Goal: Task Accomplishment & Management: Use online tool/utility

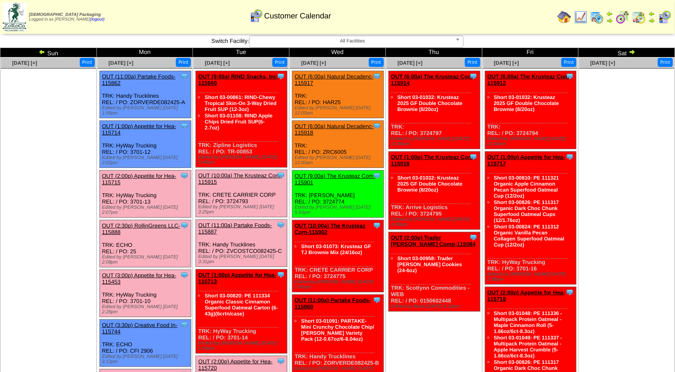
click at [143, 173] on link "OUT (2:00p) Appetite for Hea-115715" at bounding box center [139, 179] width 74 height 13
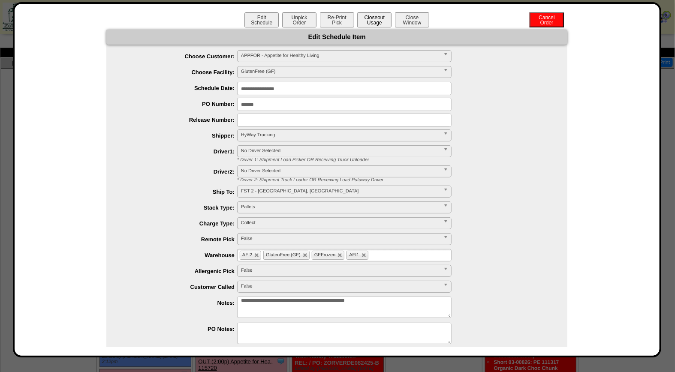
click at [372, 21] on button "Closeout Usage" at bounding box center [374, 19] width 34 height 15
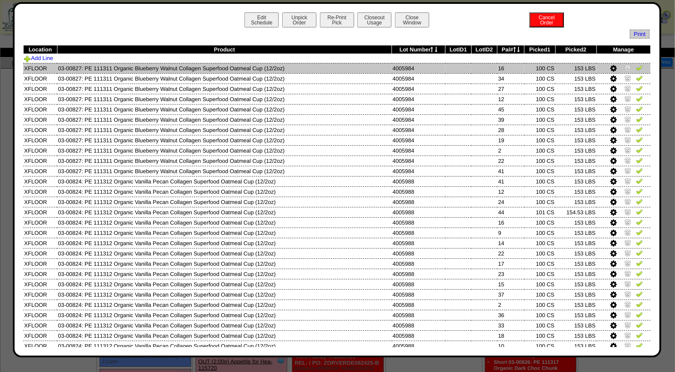
click at [636, 70] on img at bounding box center [639, 67] width 7 height 7
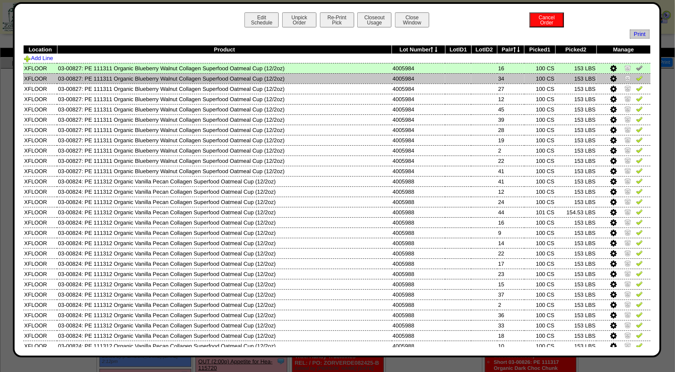
click at [636, 75] on img at bounding box center [639, 78] width 7 height 7
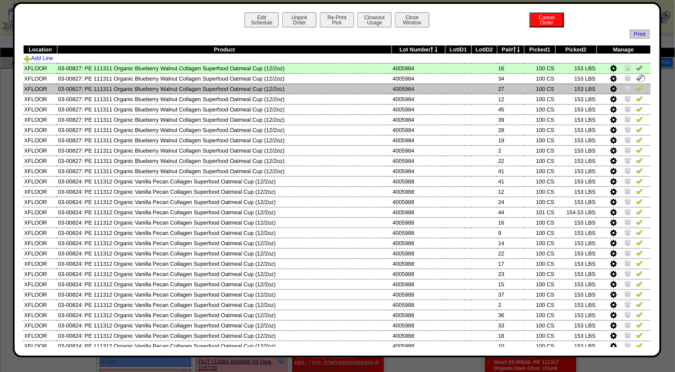
click at [636, 88] on img at bounding box center [639, 88] width 7 height 7
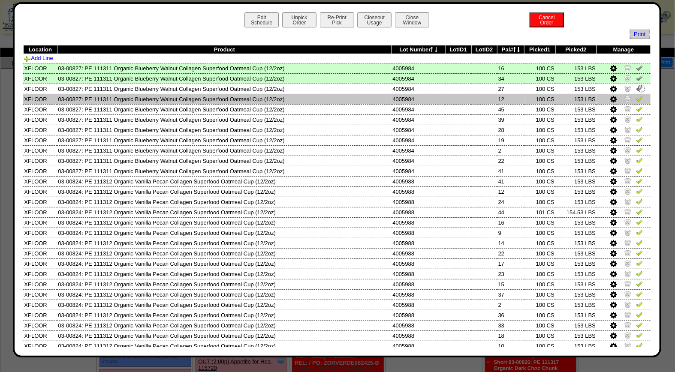
click at [636, 101] on img at bounding box center [639, 98] width 7 height 7
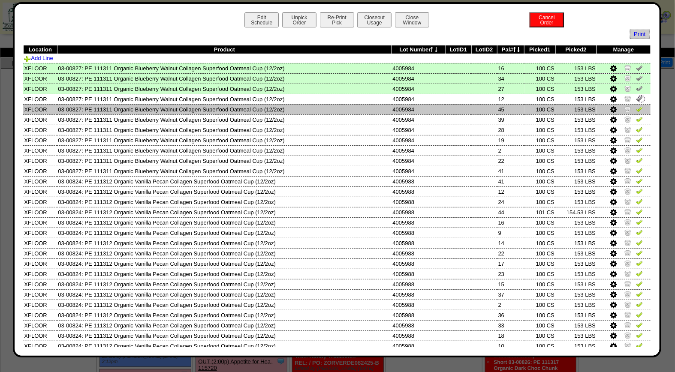
click at [636, 111] on img at bounding box center [639, 109] width 7 height 7
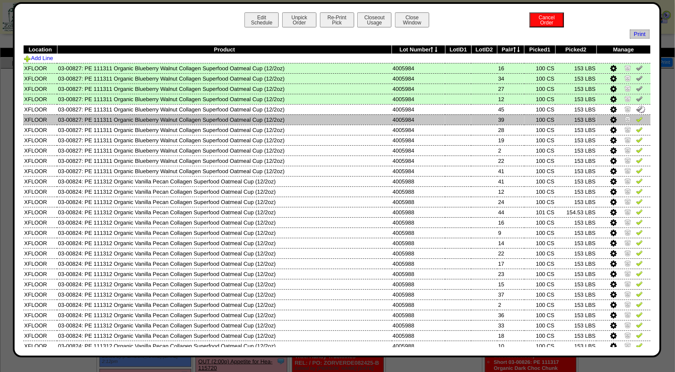
click at [636, 119] on img at bounding box center [639, 119] width 7 height 7
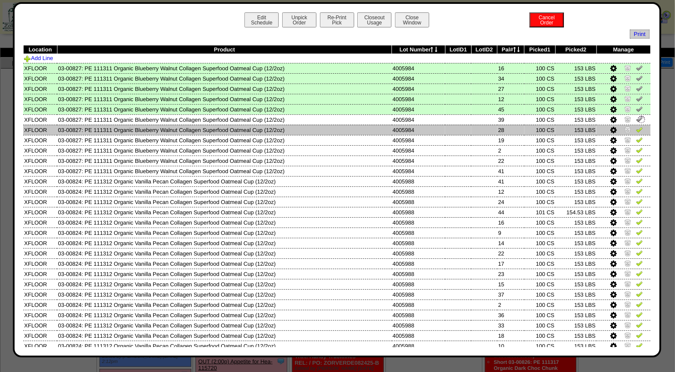
click at [636, 129] on img at bounding box center [639, 129] width 7 height 7
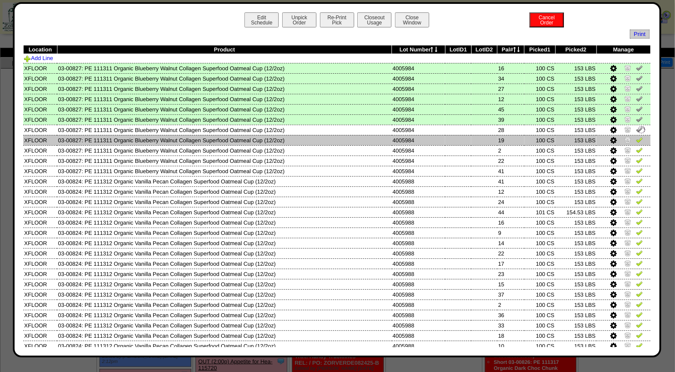
click at [636, 139] on img at bounding box center [639, 139] width 7 height 7
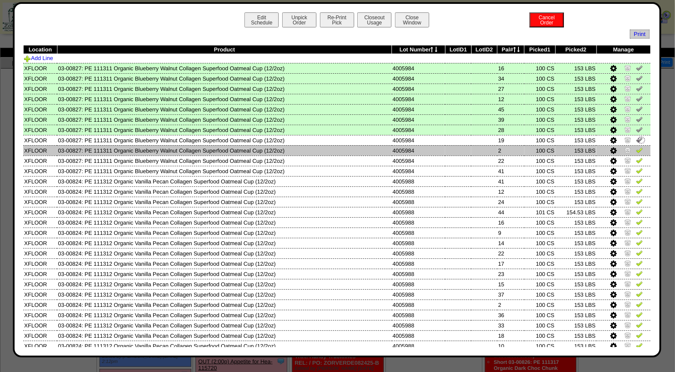
click at [636, 152] on link at bounding box center [639, 151] width 7 height 6
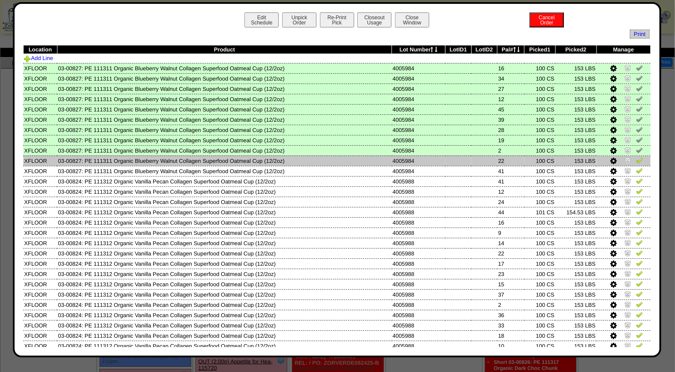
click at [636, 161] on img at bounding box center [639, 160] width 7 height 7
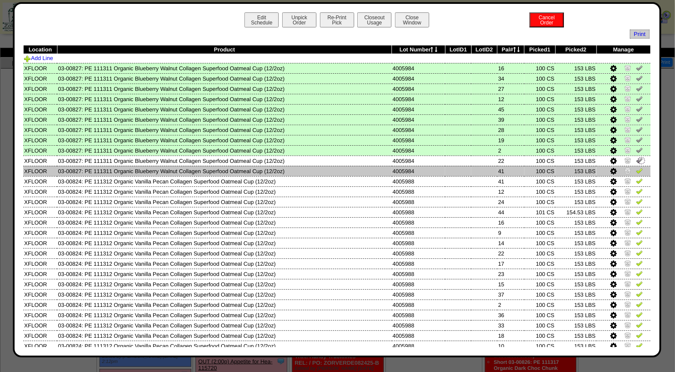
click at [636, 171] on img at bounding box center [639, 170] width 7 height 7
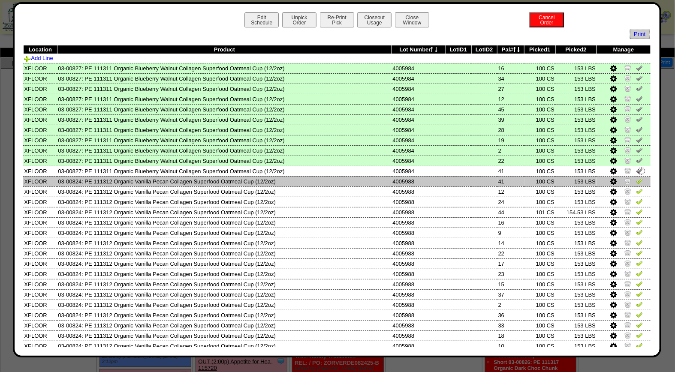
click at [636, 181] on img at bounding box center [639, 181] width 7 height 7
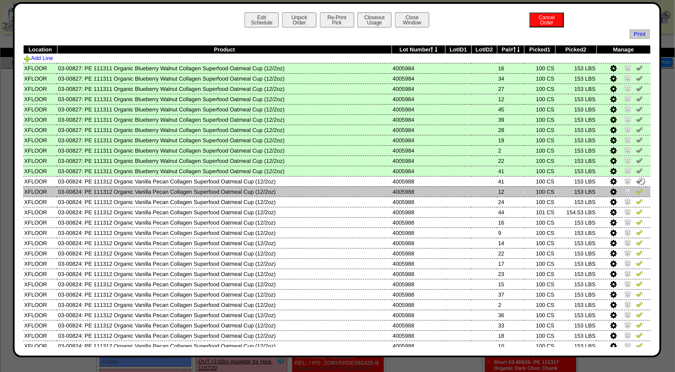
click at [636, 191] on img at bounding box center [639, 191] width 7 height 7
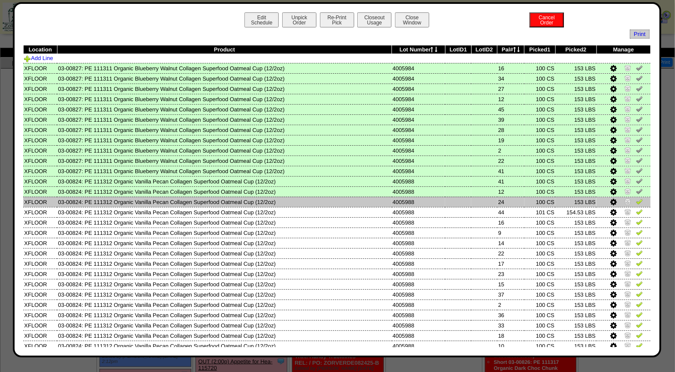
click at [636, 200] on img at bounding box center [639, 201] width 7 height 7
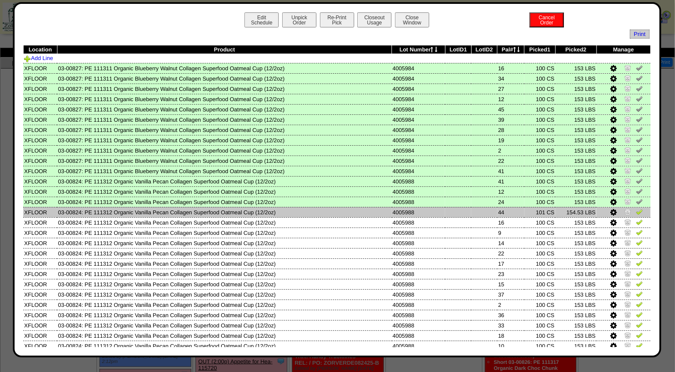
click at [636, 210] on img at bounding box center [639, 212] width 7 height 7
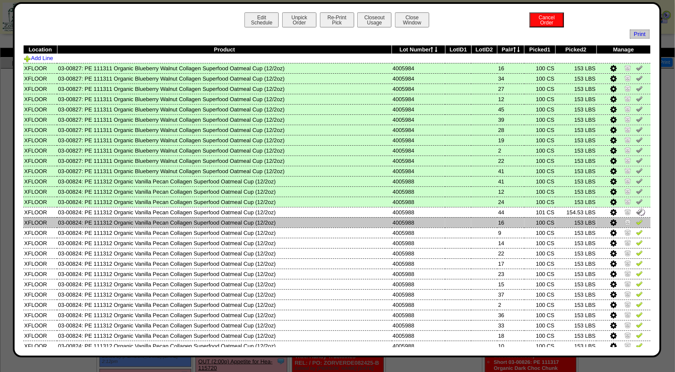
click at [636, 219] on img at bounding box center [639, 222] width 7 height 7
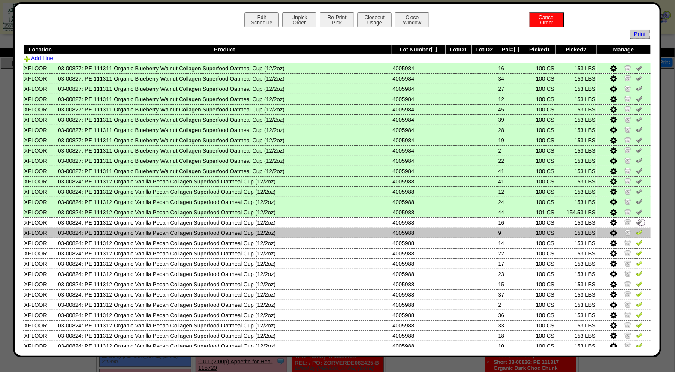
click at [636, 231] on img at bounding box center [639, 232] width 7 height 7
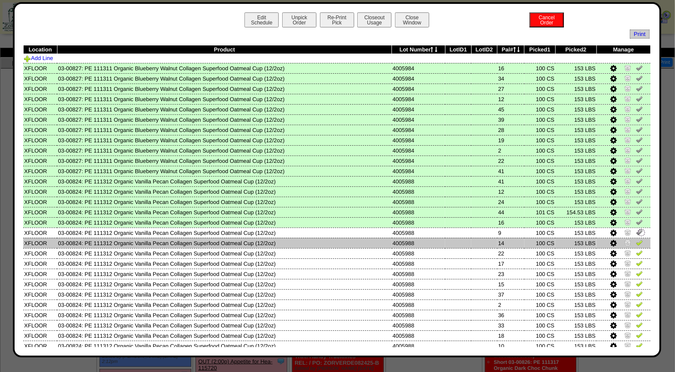
click at [636, 241] on img at bounding box center [639, 242] width 7 height 7
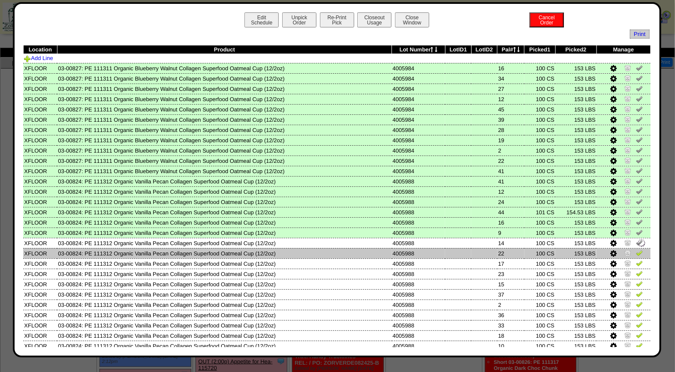
click at [636, 251] on img at bounding box center [639, 253] width 7 height 7
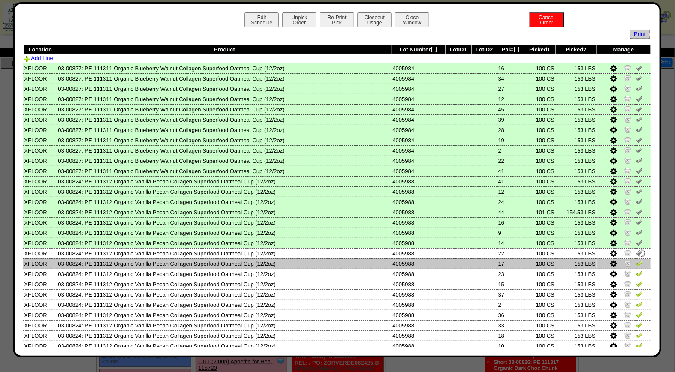
click at [636, 263] on link at bounding box center [639, 265] width 7 height 6
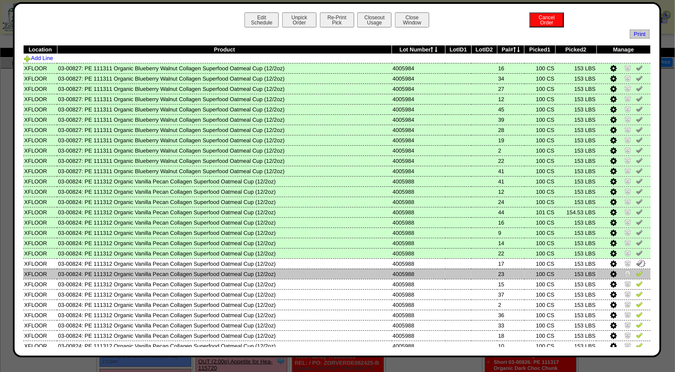
click at [636, 272] on img at bounding box center [639, 273] width 7 height 7
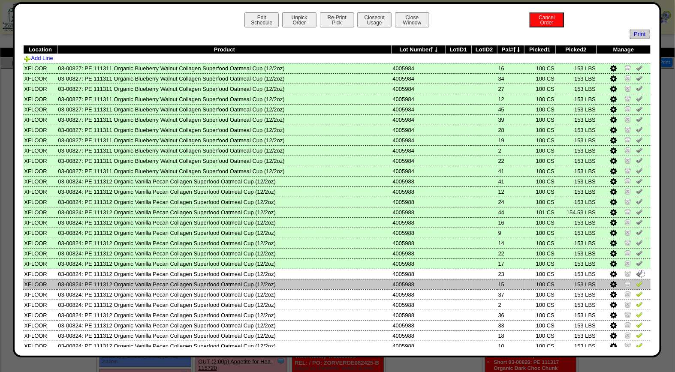
click at [636, 281] on img at bounding box center [639, 284] width 7 height 7
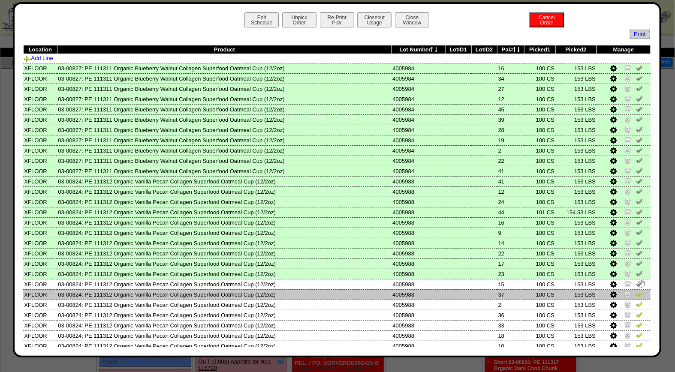
click at [636, 291] on img at bounding box center [639, 294] width 7 height 7
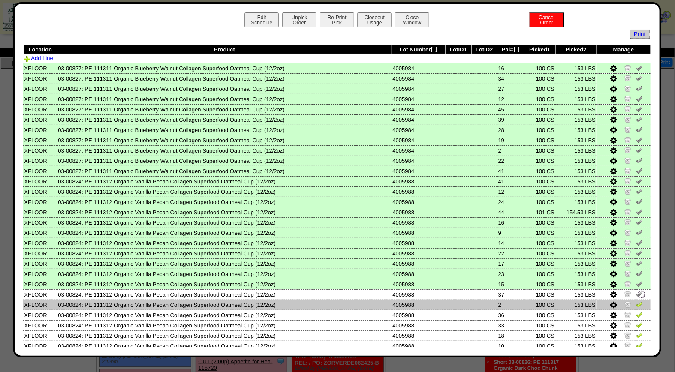
click at [636, 303] on img at bounding box center [639, 304] width 7 height 7
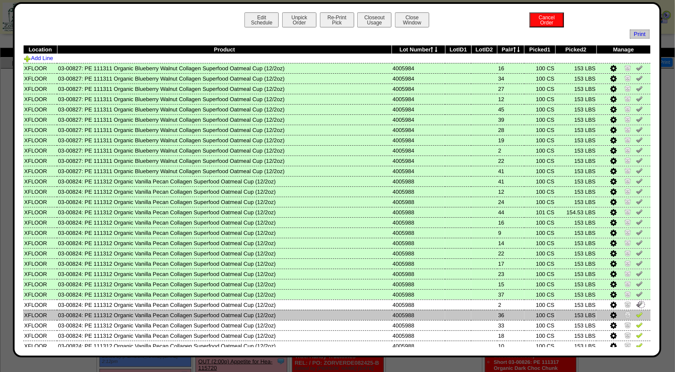
click at [636, 313] on img at bounding box center [639, 315] width 7 height 7
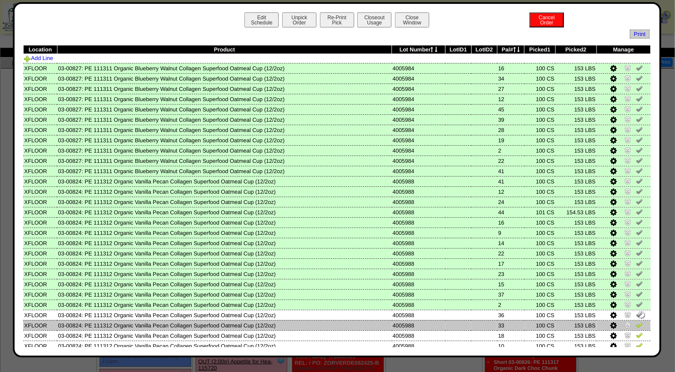
click at [636, 322] on img at bounding box center [639, 325] width 7 height 7
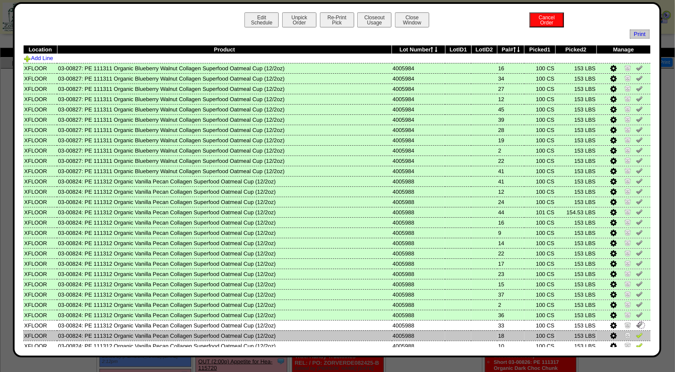
click at [636, 332] on img at bounding box center [639, 335] width 7 height 7
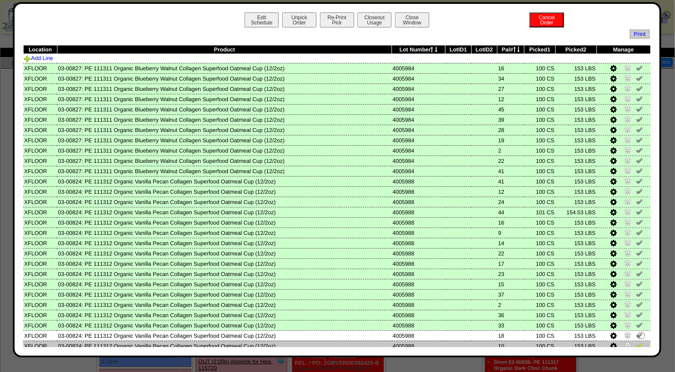
click at [636, 342] on img at bounding box center [639, 345] width 7 height 7
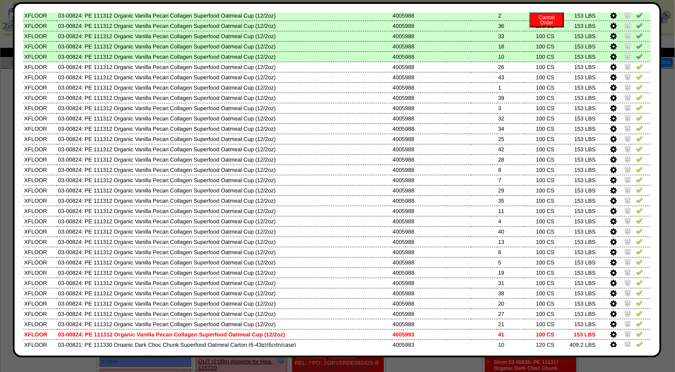
scroll to position [307, 0]
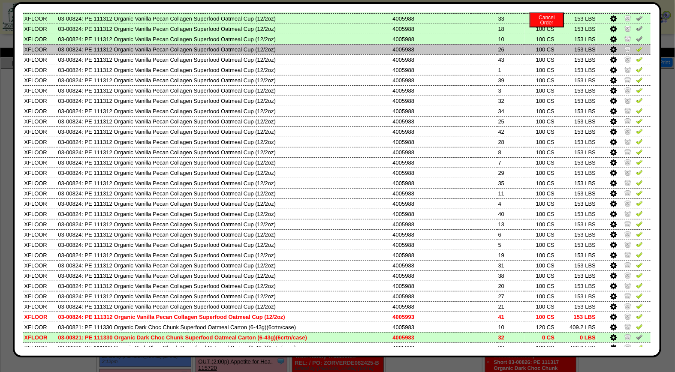
click at [636, 45] on img at bounding box center [639, 48] width 7 height 7
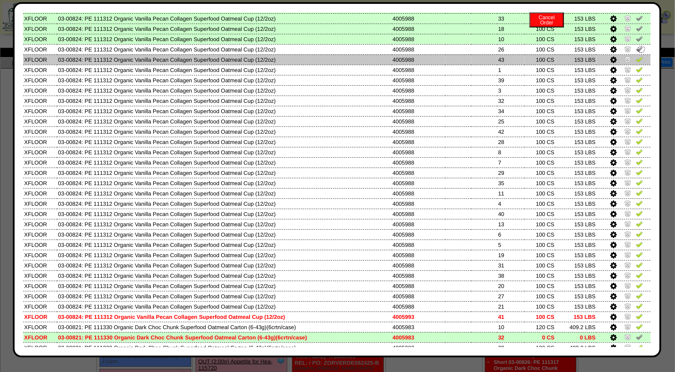
click at [636, 56] on img at bounding box center [639, 59] width 7 height 7
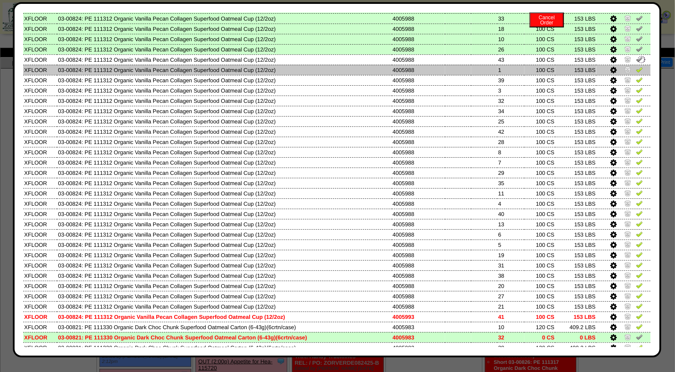
click at [636, 66] on img at bounding box center [639, 69] width 7 height 7
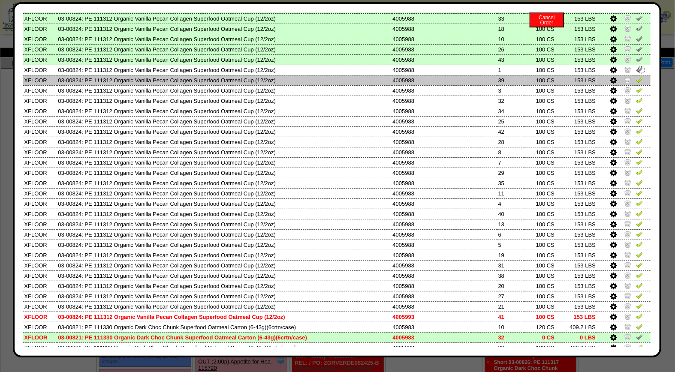
click at [636, 76] on img at bounding box center [639, 79] width 7 height 7
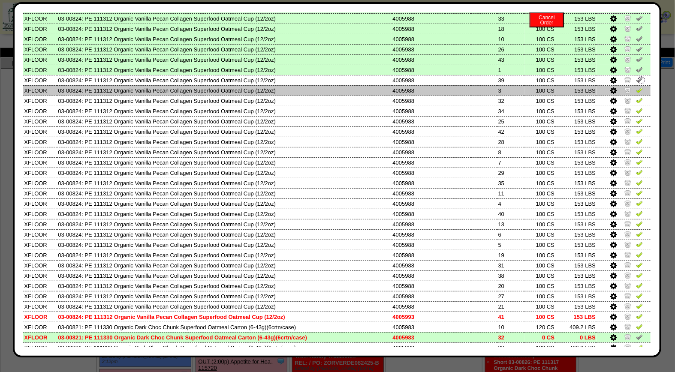
click at [636, 87] on img at bounding box center [639, 90] width 7 height 7
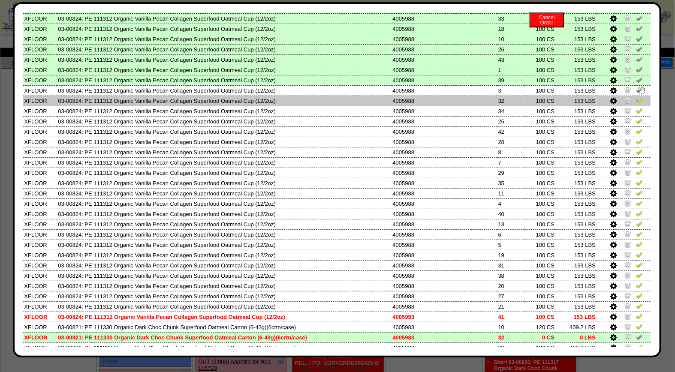
click at [636, 97] on img at bounding box center [639, 100] width 7 height 7
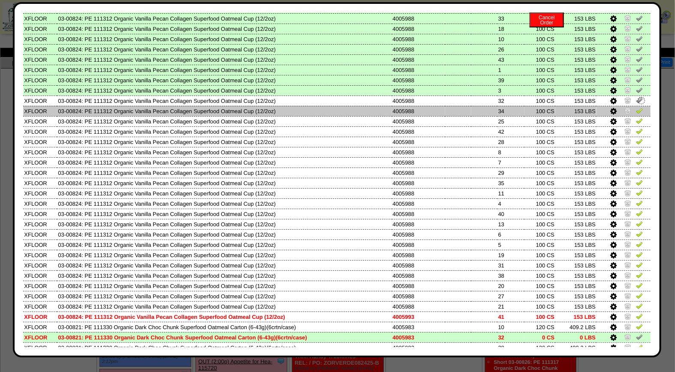
click at [636, 107] on img at bounding box center [639, 110] width 7 height 7
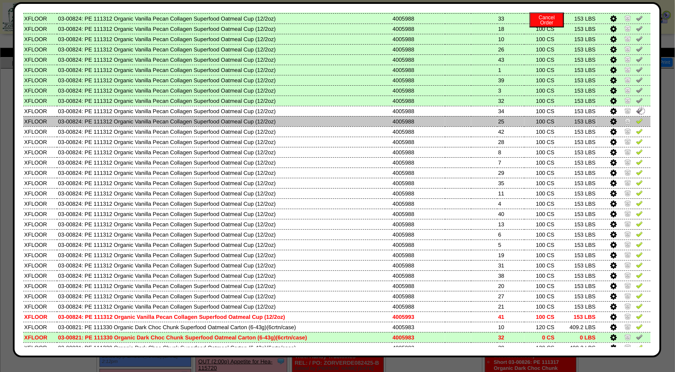
click at [636, 118] on img at bounding box center [639, 121] width 7 height 7
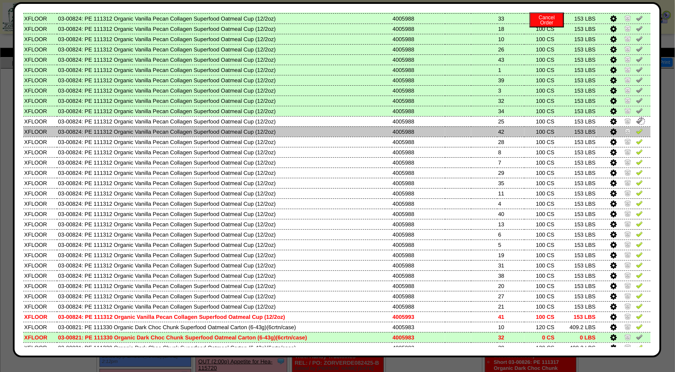
click at [636, 128] on img at bounding box center [639, 131] width 7 height 7
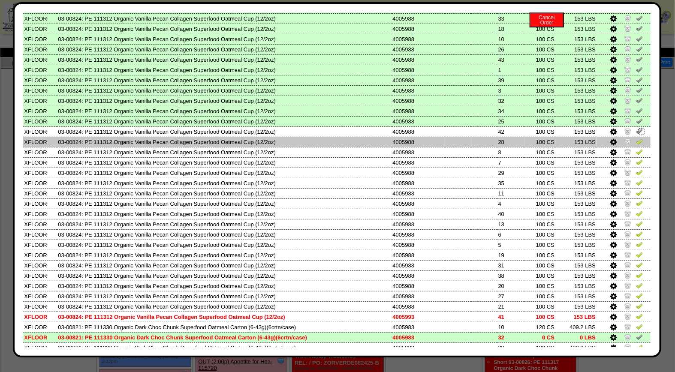
click at [636, 138] on img at bounding box center [639, 141] width 7 height 7
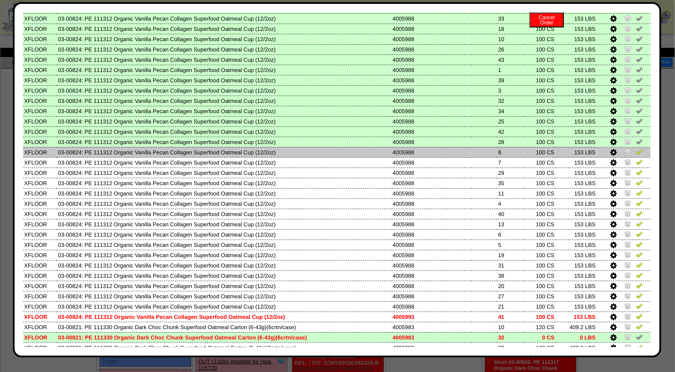
click at [636, 148] on img at bounding box center [639, 151] width 7 height 7
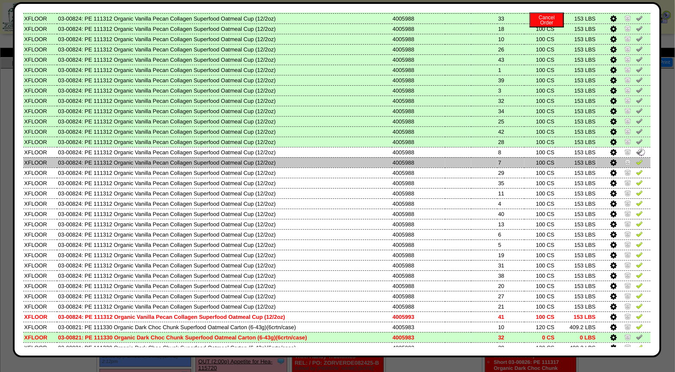
click at [636, 159] on img at bounding box center [639, 162] width 7 height 7
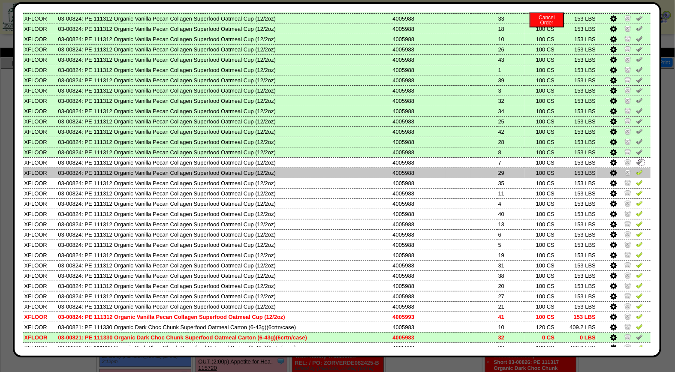
click at [636, 169] on img at bounding box center [639, 172] width 7 height 7
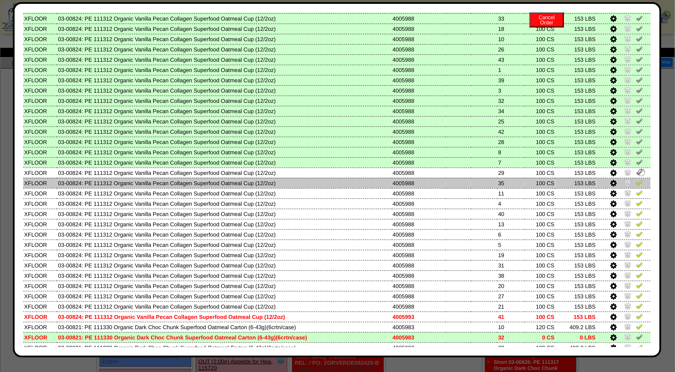
click at [636, 179] on img at bounding box center [639, 182] width 7 height 7
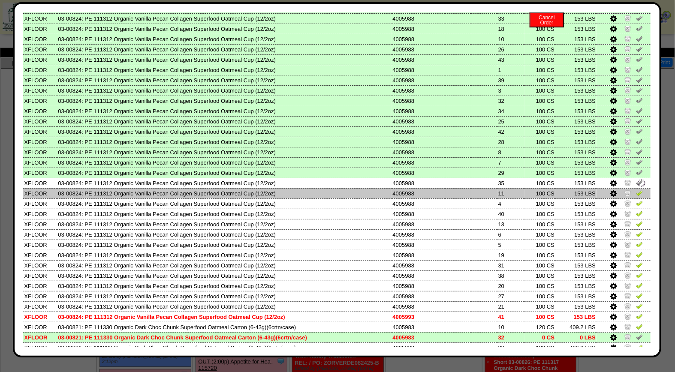
click at [636, 190] on img at bounding box center [639, 193] width 7 height 7
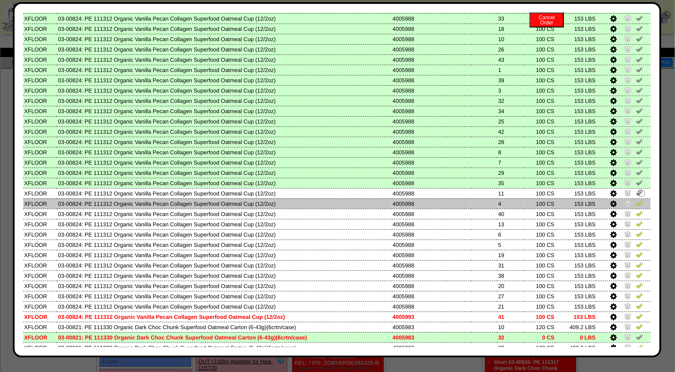
click at [636, 200] on img at bounding box center [639, 203] width 7 height 7
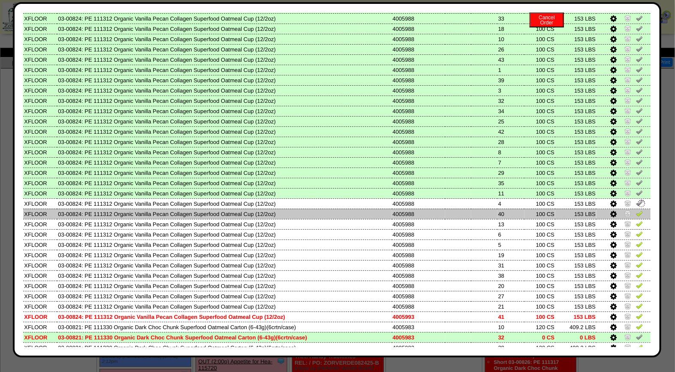
click at [636, 210] on img at bounding box center [639, 213] width 7 height 7
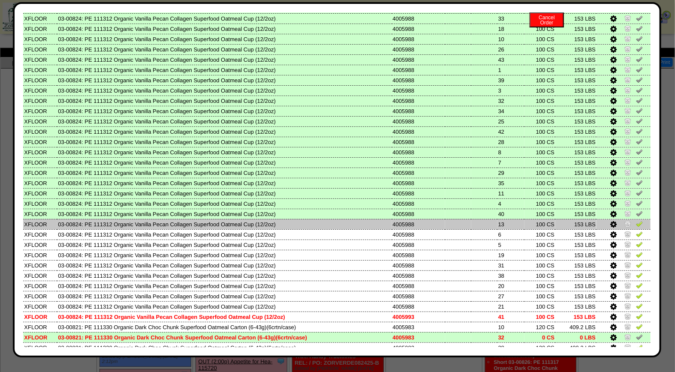
click at [636, 221] on img at bounding box center [639, 224] width 7 height 7
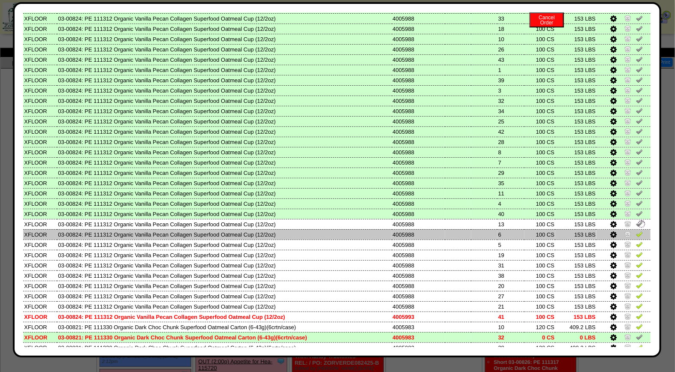
click at [636, 231] on img at bounding box center [639, 234] width 7 height 7
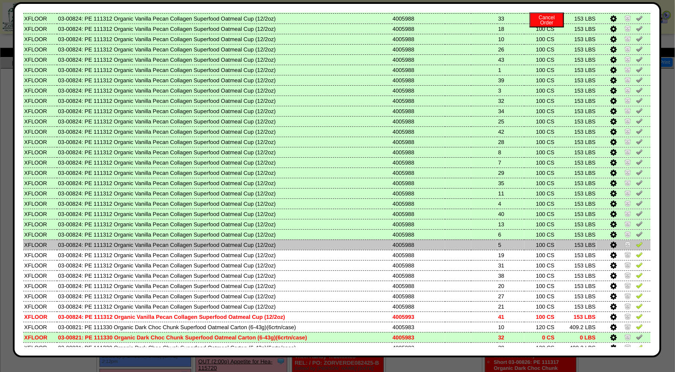
click at [636, 241] on img at bounding box center [639, 244] width 7 height 7
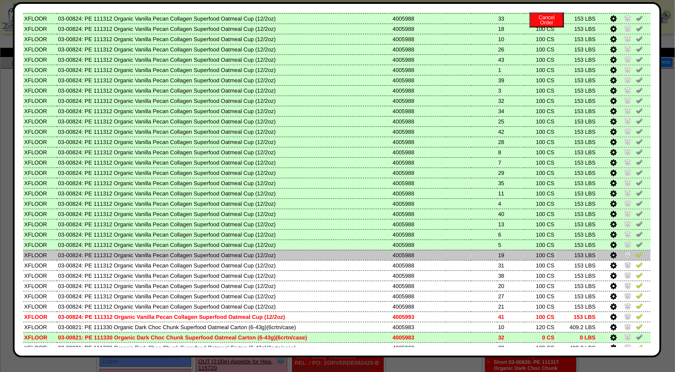
click at [636, 251] on img at bounding box center [639, 254] width 7 height 7
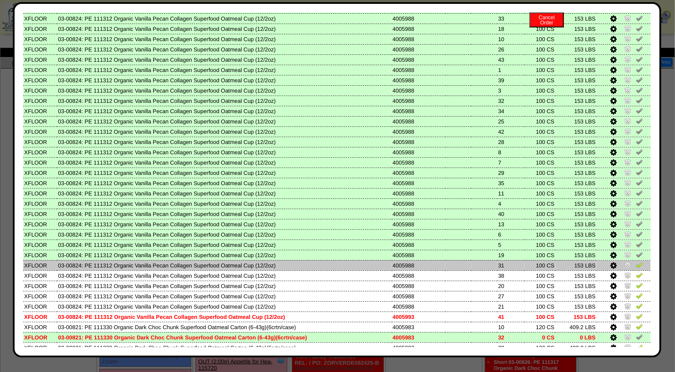
click at [636, 262] on img at bounding box center [639, 265] width 7 height 7
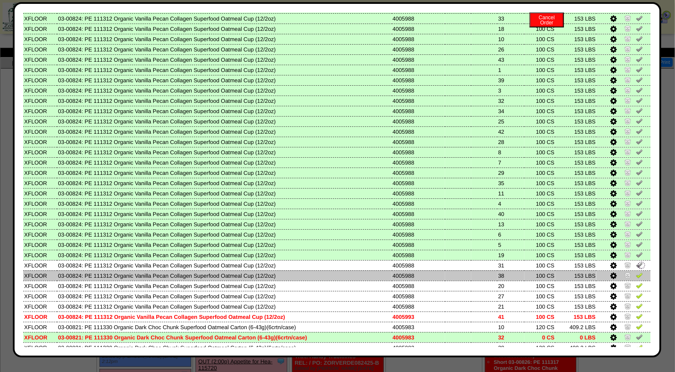
click at [636, 272] on img at bounding box center [639, 275] width 7 height 7
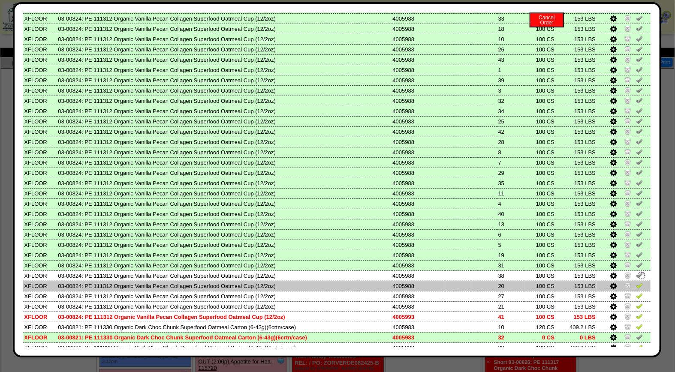
click at [636, 282] on img at bounding box center [639, 285] width 7 height 7
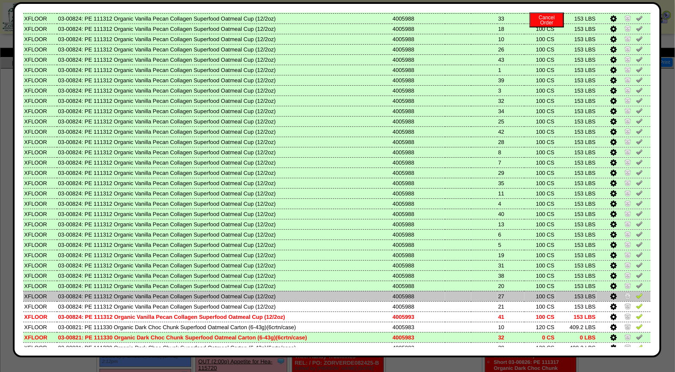
click at [636, 293] on img at bounding box center [639, 296] width 7 height 7
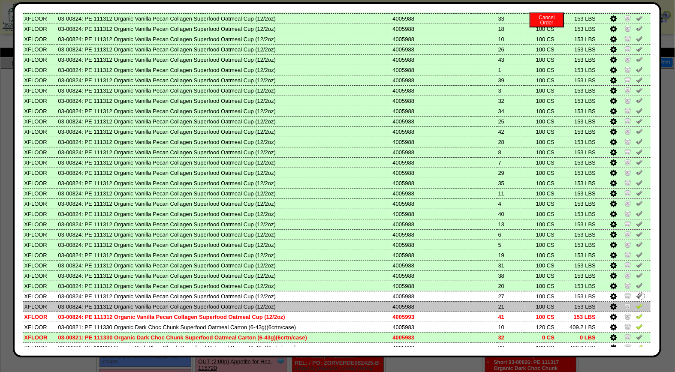
click at [636, 303] on img at bounding box center [639, 306] width 7 height 7
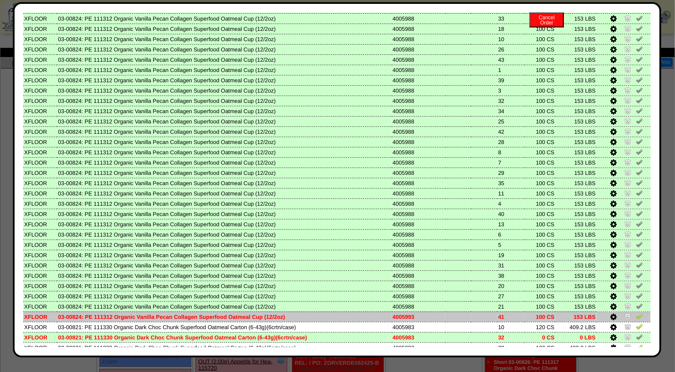
click at [636, 313] on img at bounding box center [639, 316] width 7 height 7
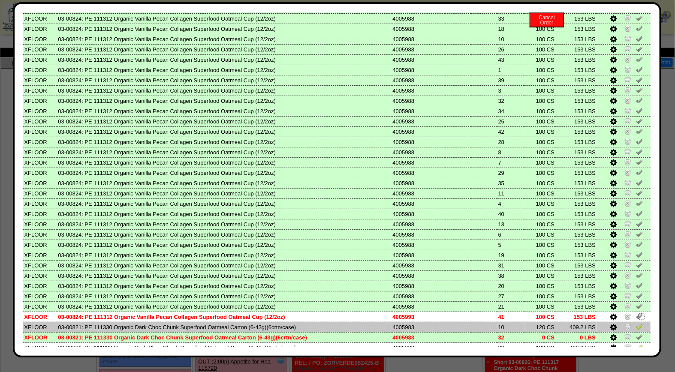
click at [636, 324] on img at bounding box center [639, 327] width 7 height 7
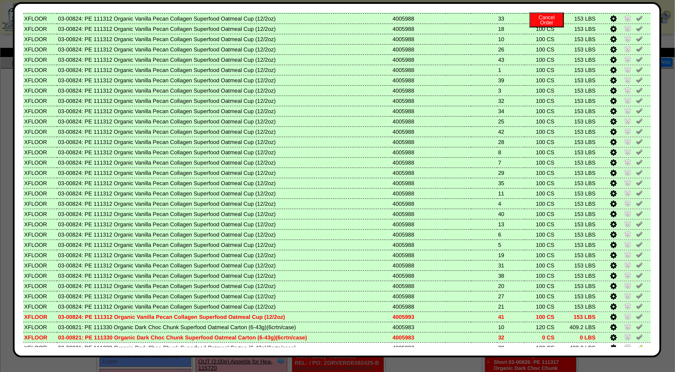
scroll to position [359, 0]
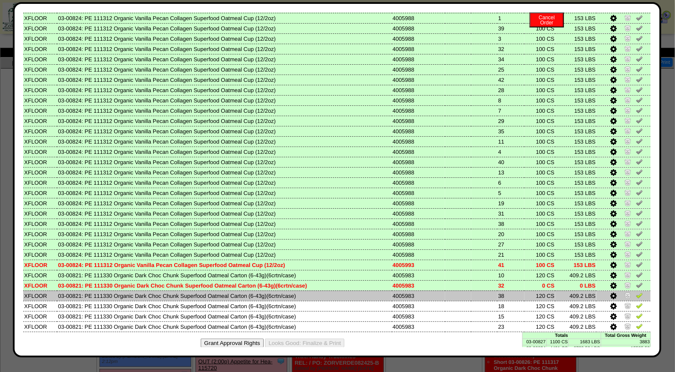
click at [636, 292] on img at bounding box center [639, 295] width 7 height 7
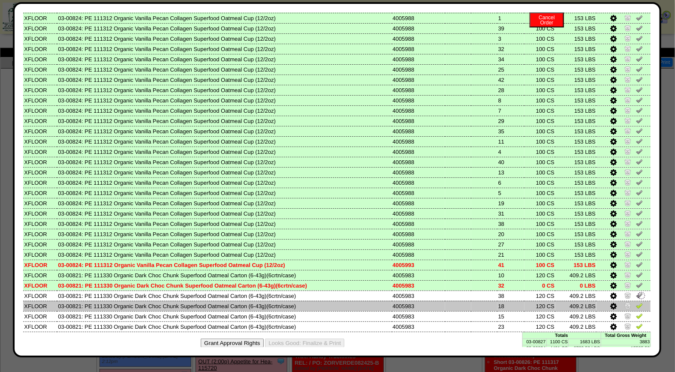
click at [636, 303] on img at bounding box center [639, 306] width 7 height 7
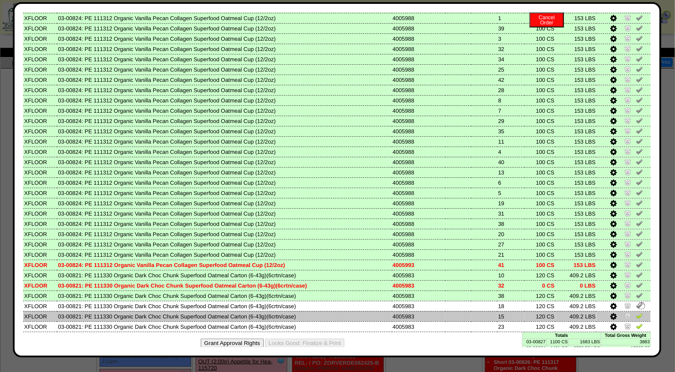
click at [636, 313] on img at bounding box center [639, 316] width 7 height 7
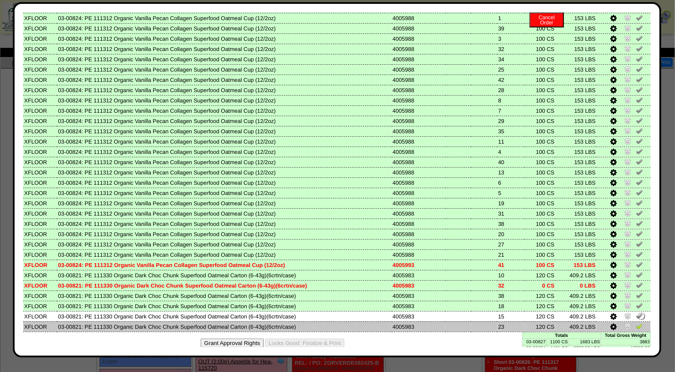
click at [636, 323] on img at bounding box center [639, 326] width 7 height 7
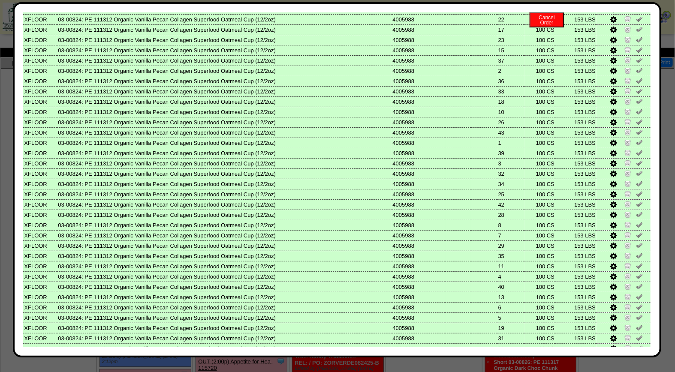
scroll to position [0, 0]
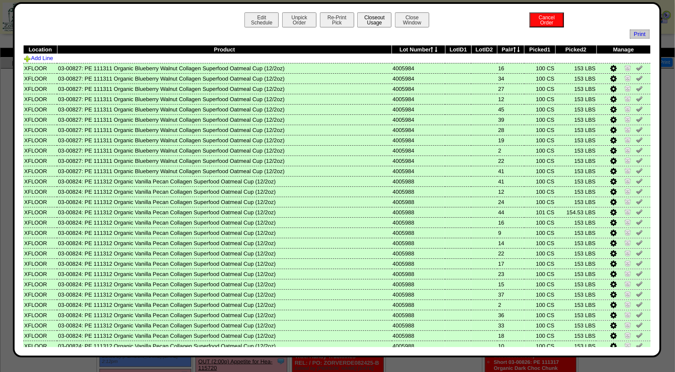
click at [365, 21] on button "Closeout Usage" at bounding box center [374, 19] width 34 height 15
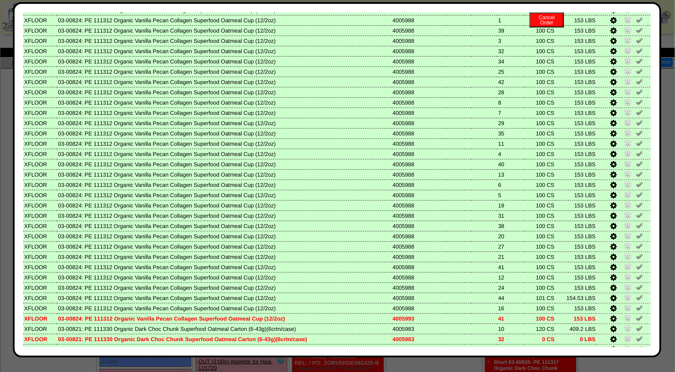
scroll to position [359, 0]
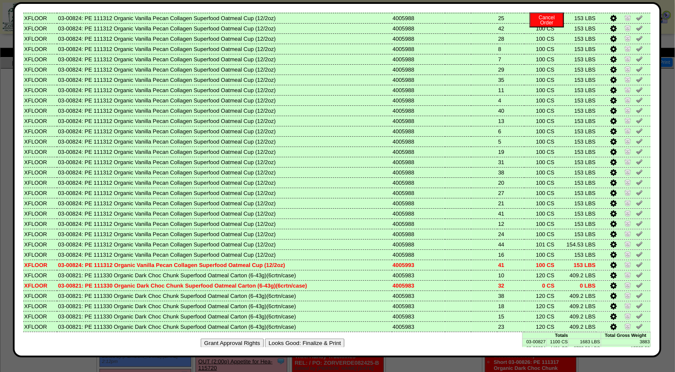
click at [324, 339] on button "Looks Good: Finalize & Print" at bounding box center [304, 343] width 79 height 9
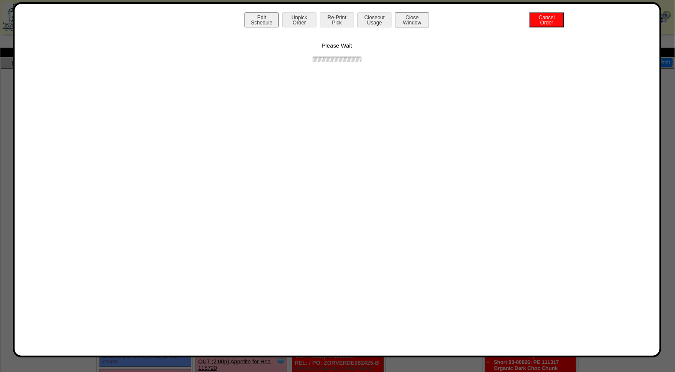
scroll to position [0, 0]
click at [342, 21] on button "Print BOL" at bounding box center [337, 19] width 34 height 15
